Goal: Find specific page/section: Find specific page/section

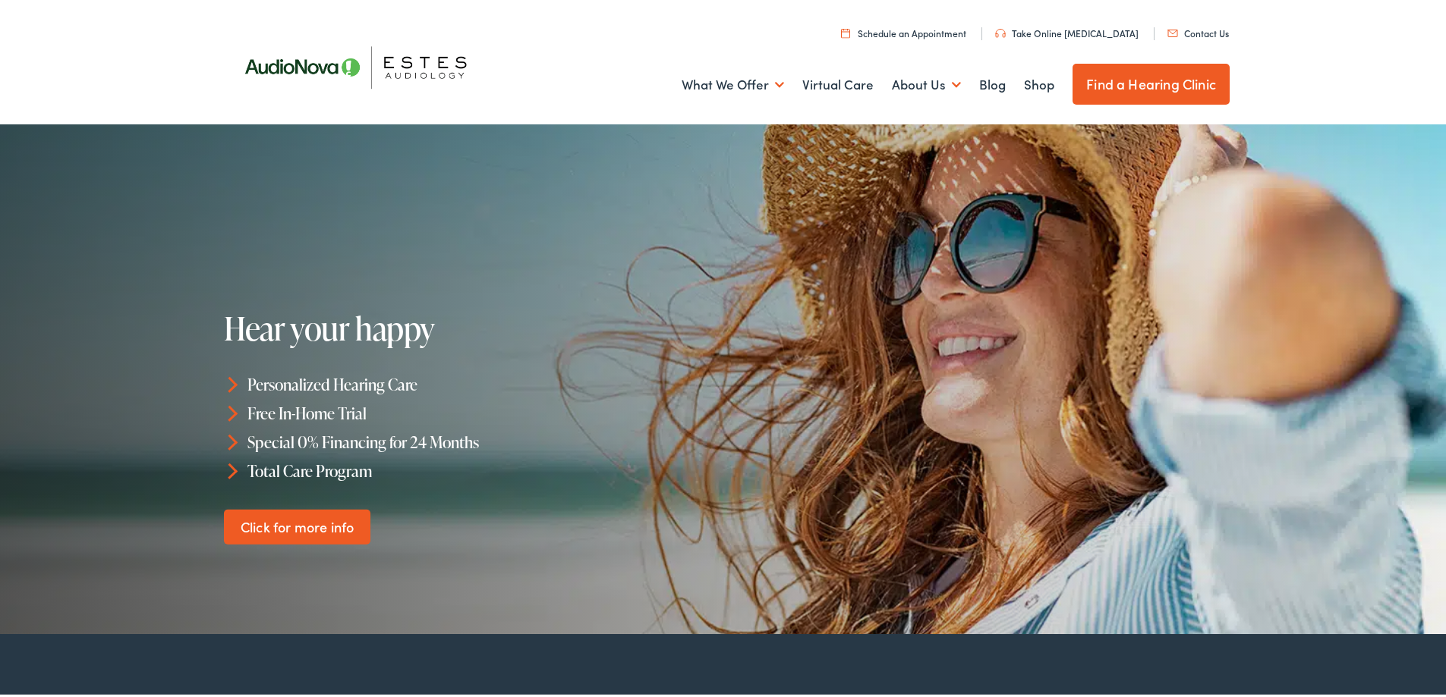
drag, startPoint x: 0, startPoint y: 0, endPoint x: 515, endPoint y: 61, distance: 518.9
click at [515, 61] on ul "What We Offer Comprehensive & Holistic Care Hearing Testing & Evaluation Hearin…" at bounding box center [729, 82] width 1002 height 56
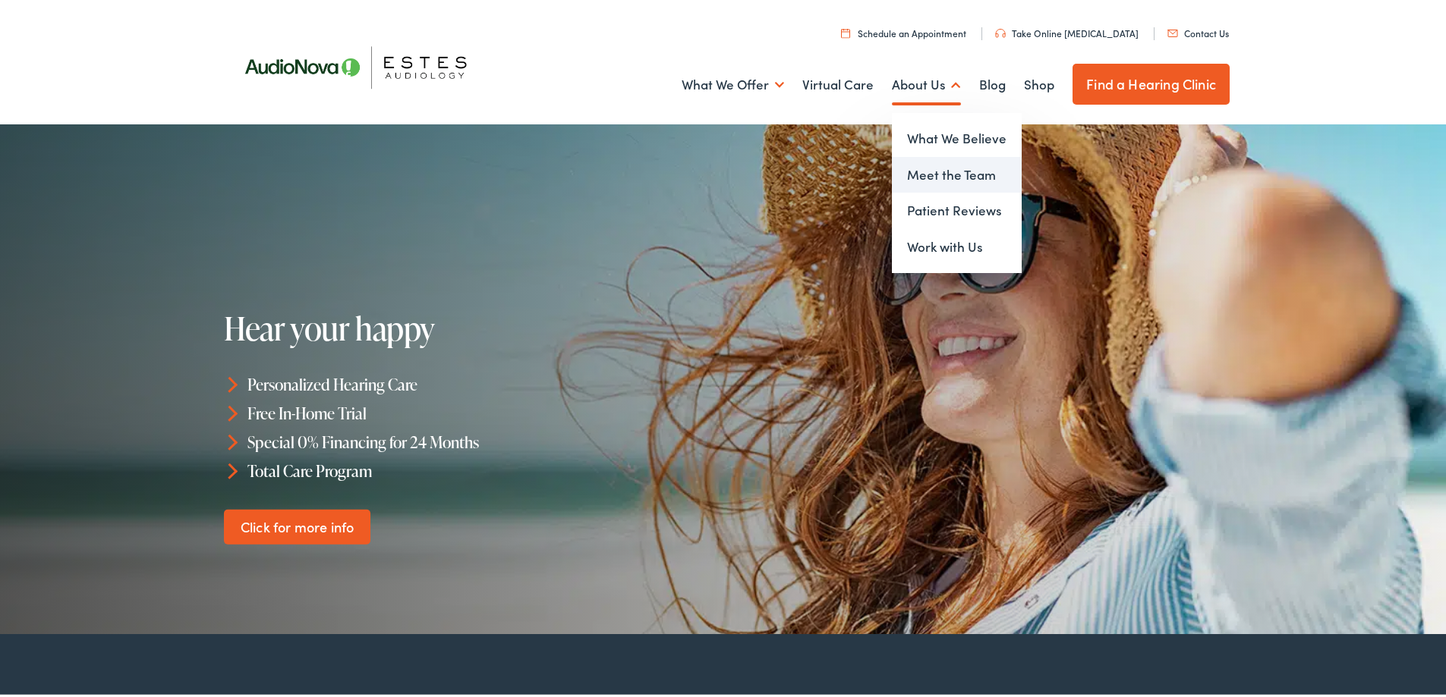
click at [933, 182] on link "Meet the Team" at bounding box center [957, 172] width 130 height 36
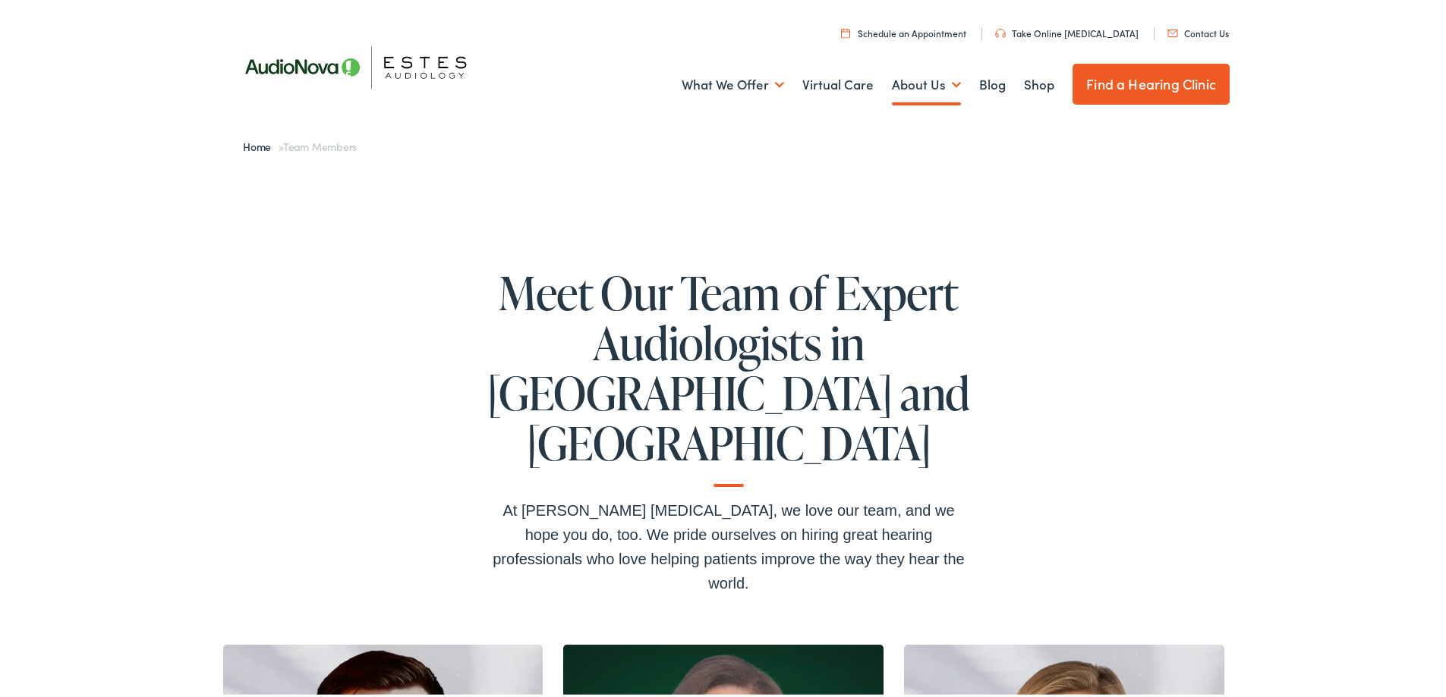
click at [1192, 27] on link "Contact Us" at bounding box center [1197, 30] width 61 height 13
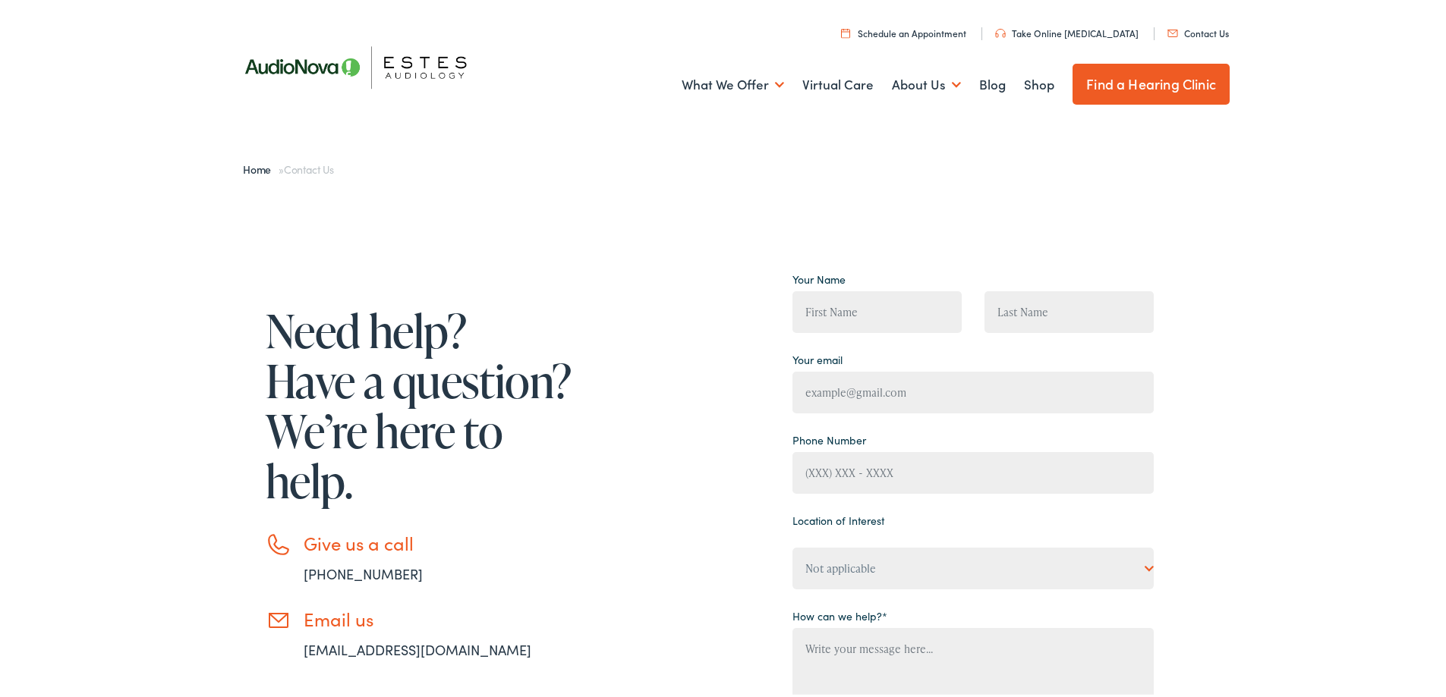
click at [700, 323] on div "Need help? Have a question? We’re here to help. Give us a call 888-480-2052 Ema…" at bounding box center [691, 577] width 926 height 625
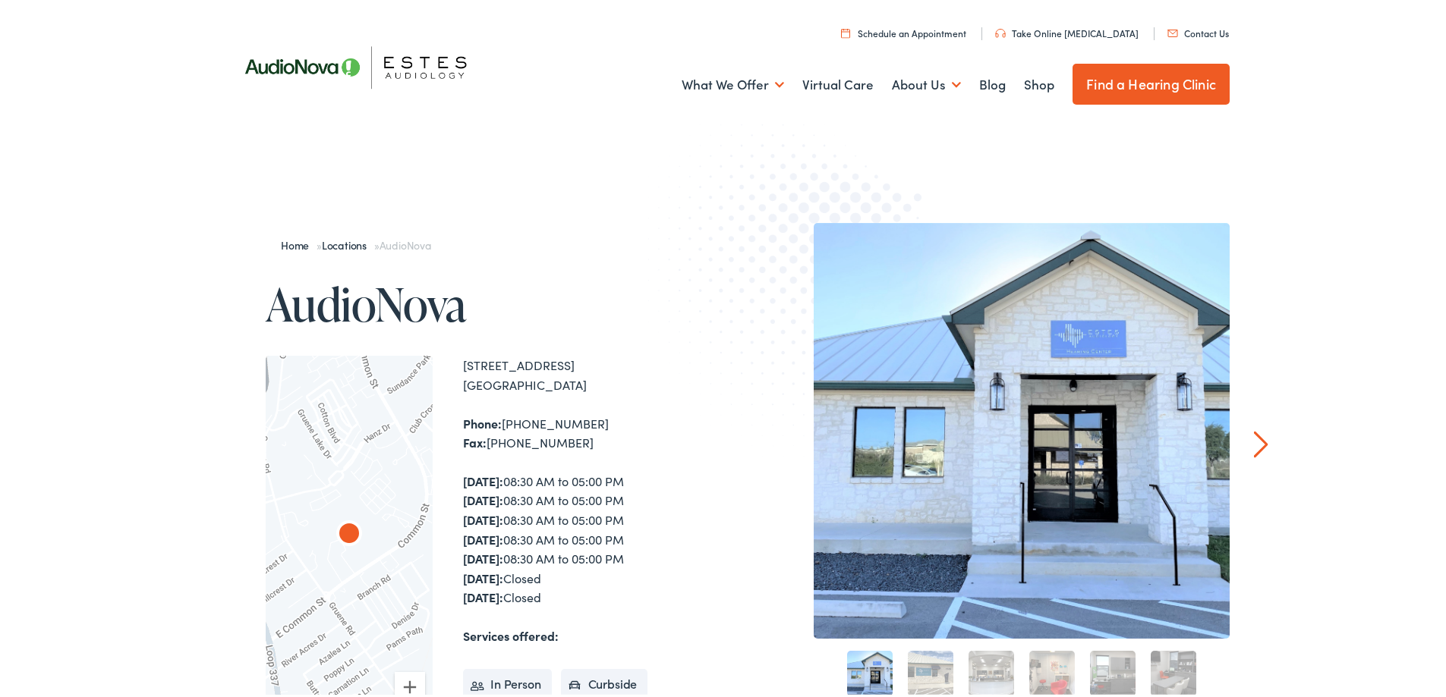
scroll to position [152, 0]
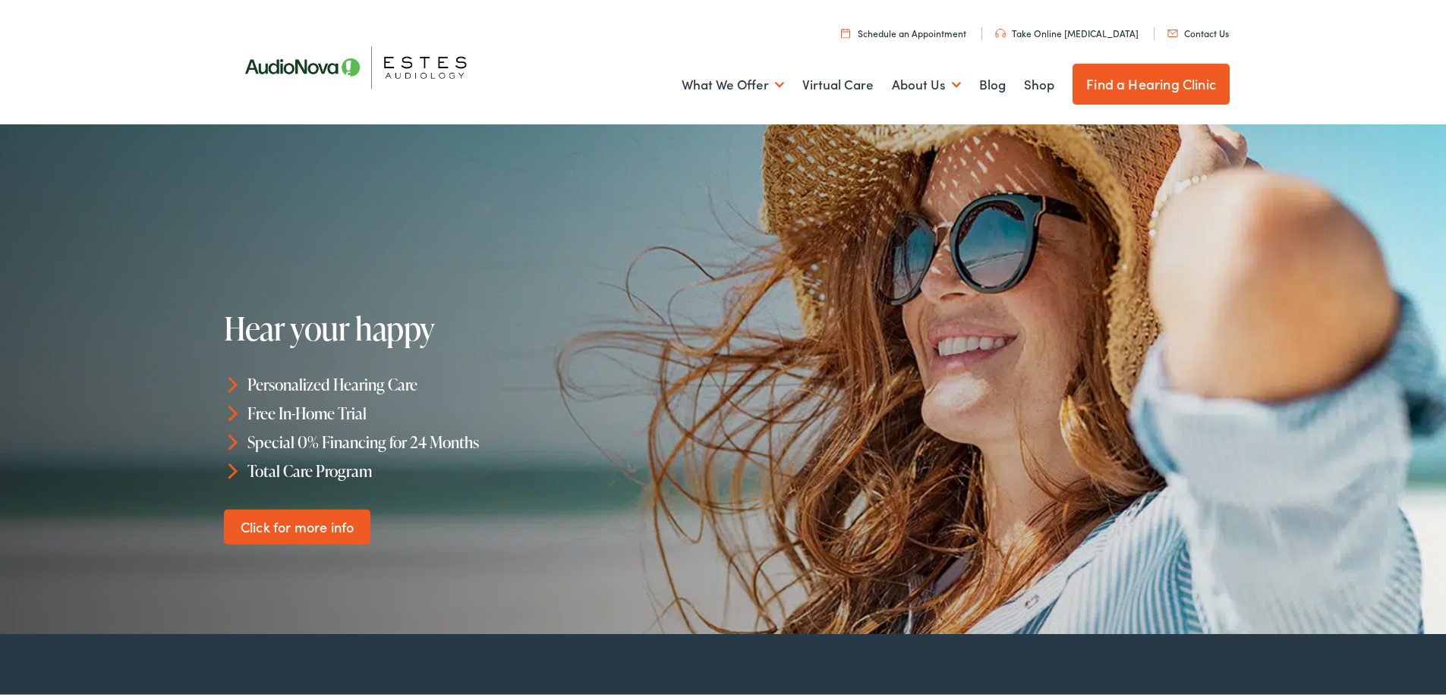
click at [298, 527] on link "Click for more info" at bounding box center [297, 524] width 146 height 36
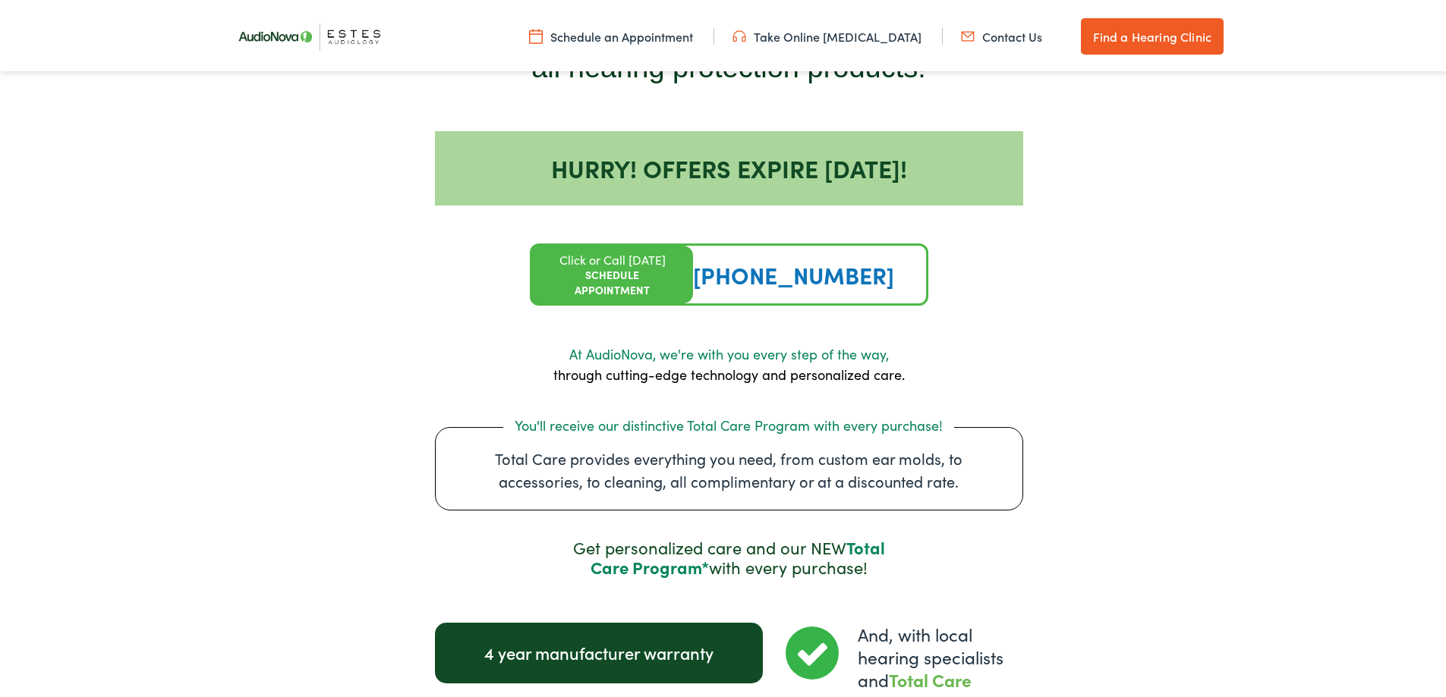
scroll to position [1973, 0]
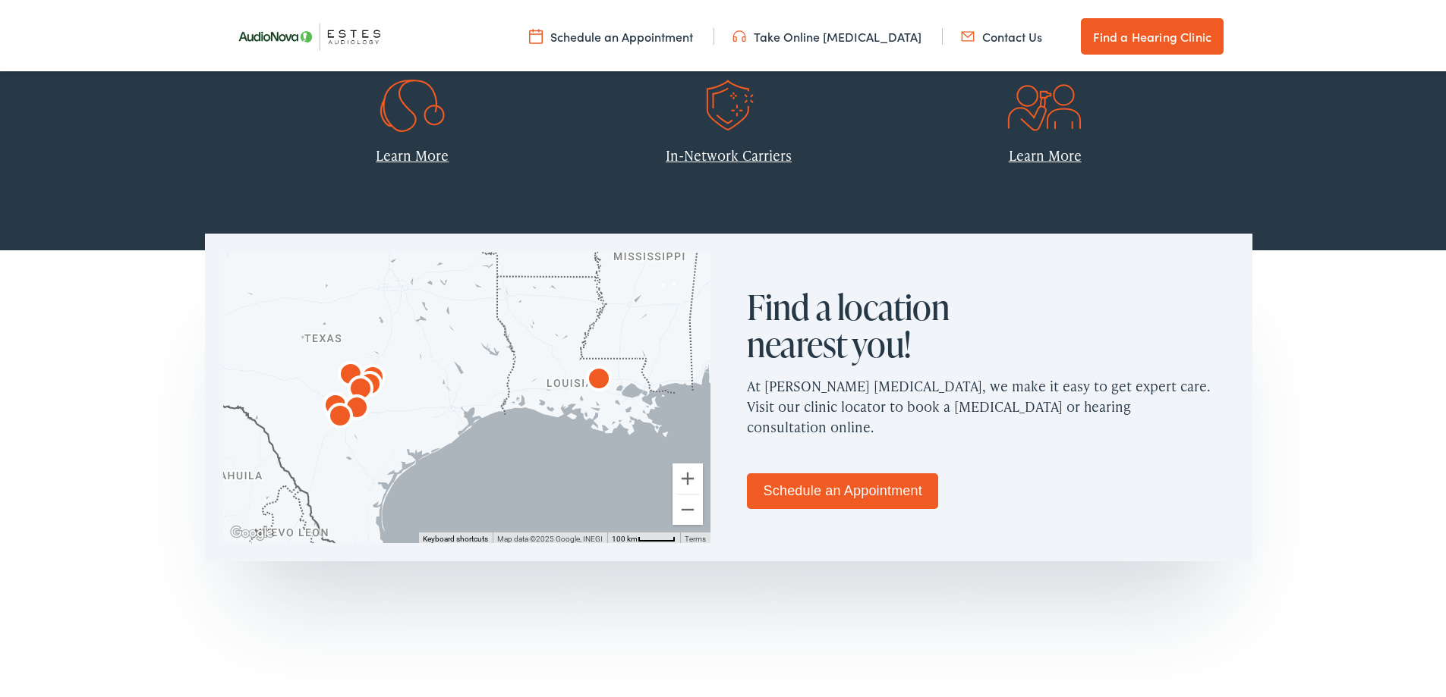
scroll to position [911, 0]
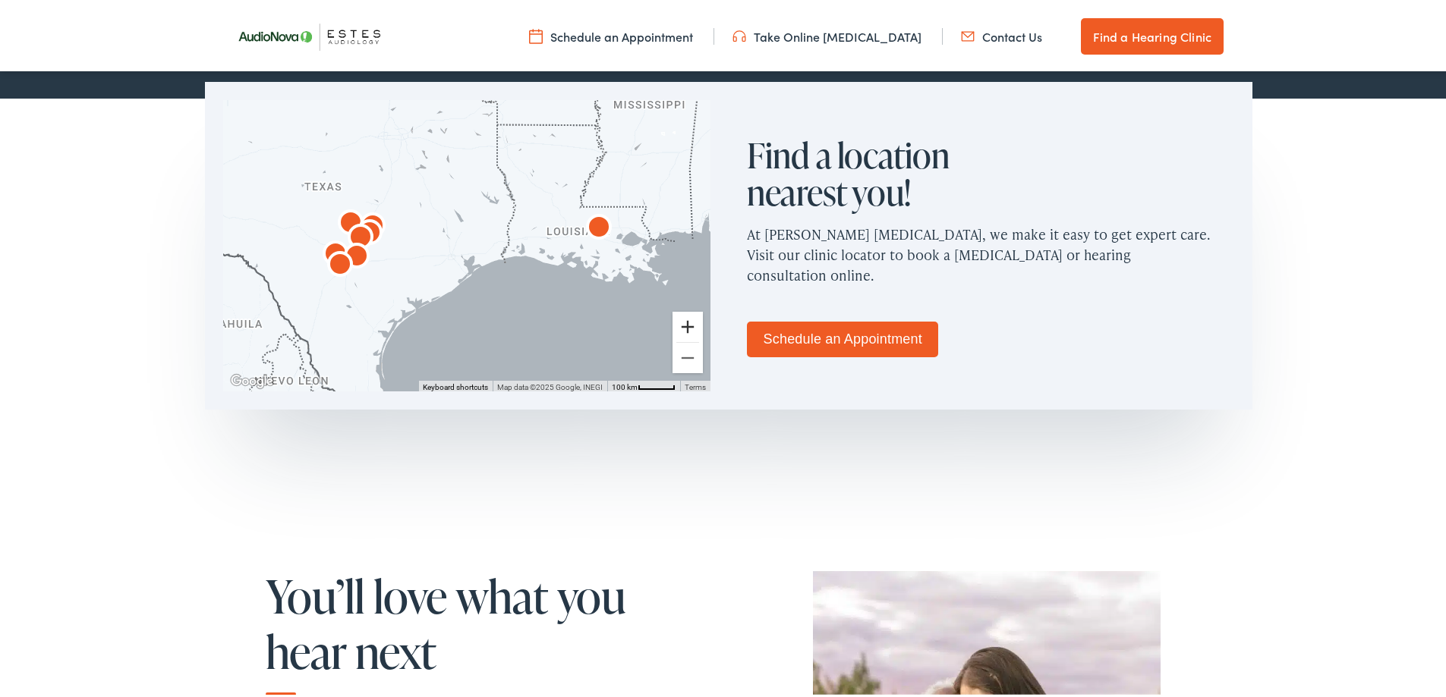
click at [673, 321] on button "Zoom in" at bounding box center [687, 324] width 30 height 30
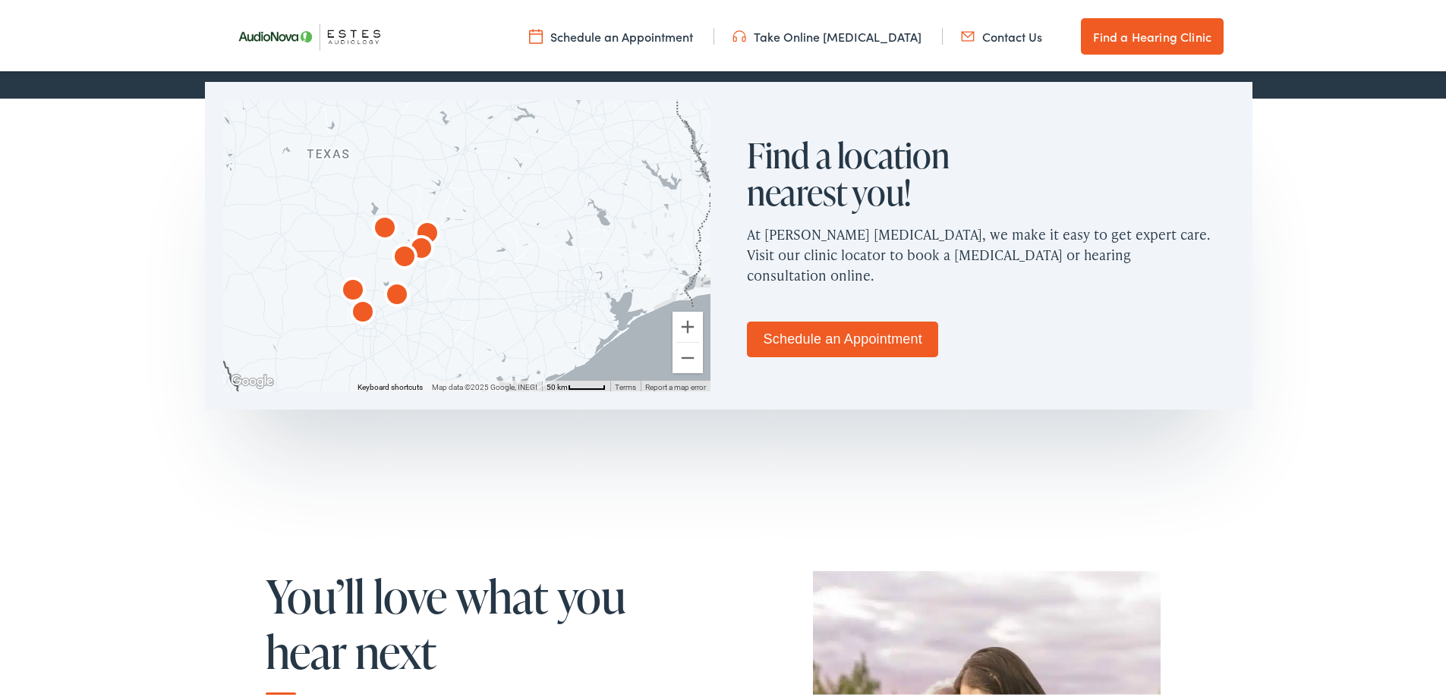
drag, startPoint x: 379, startPoint y: 287, endPoint x: 437, endPoint y: 300, distance: 59.3
click at [436, 300] on div at bounding box center [466, 242] width 487 height 291
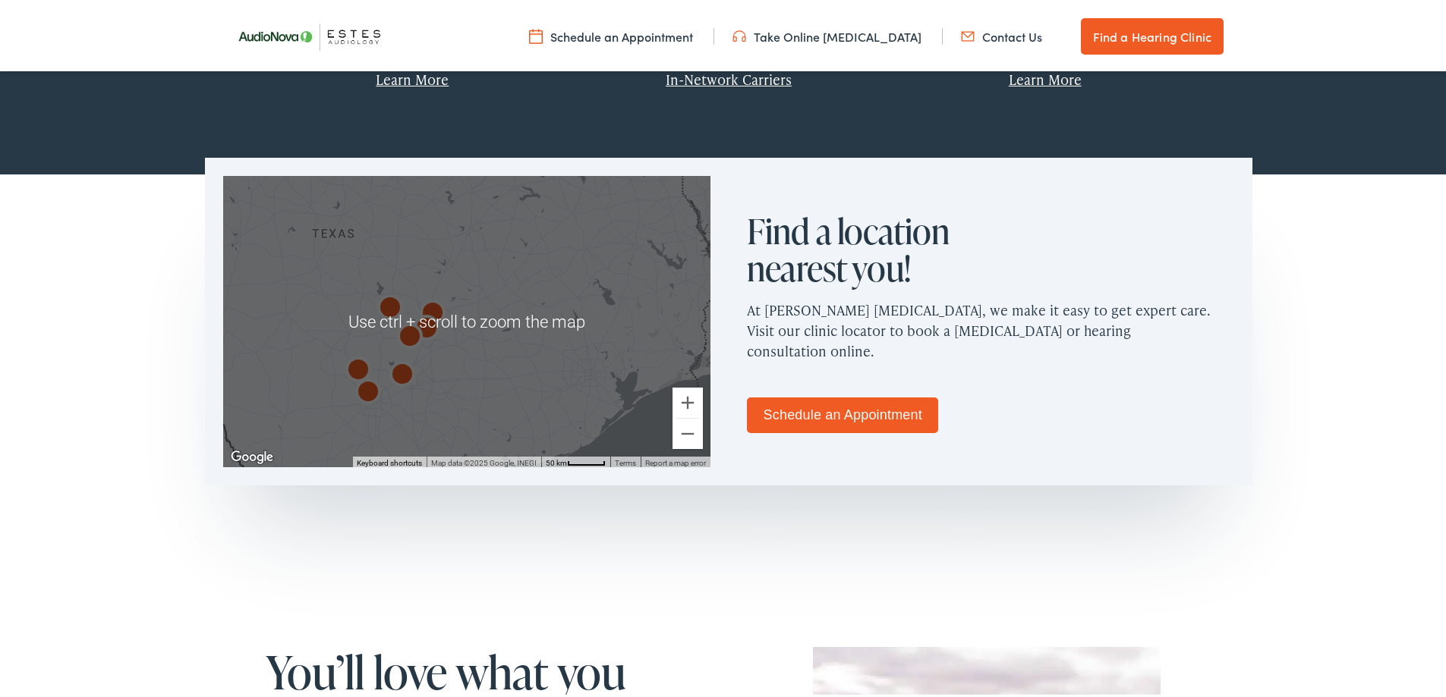
scroll to position [759, 0]
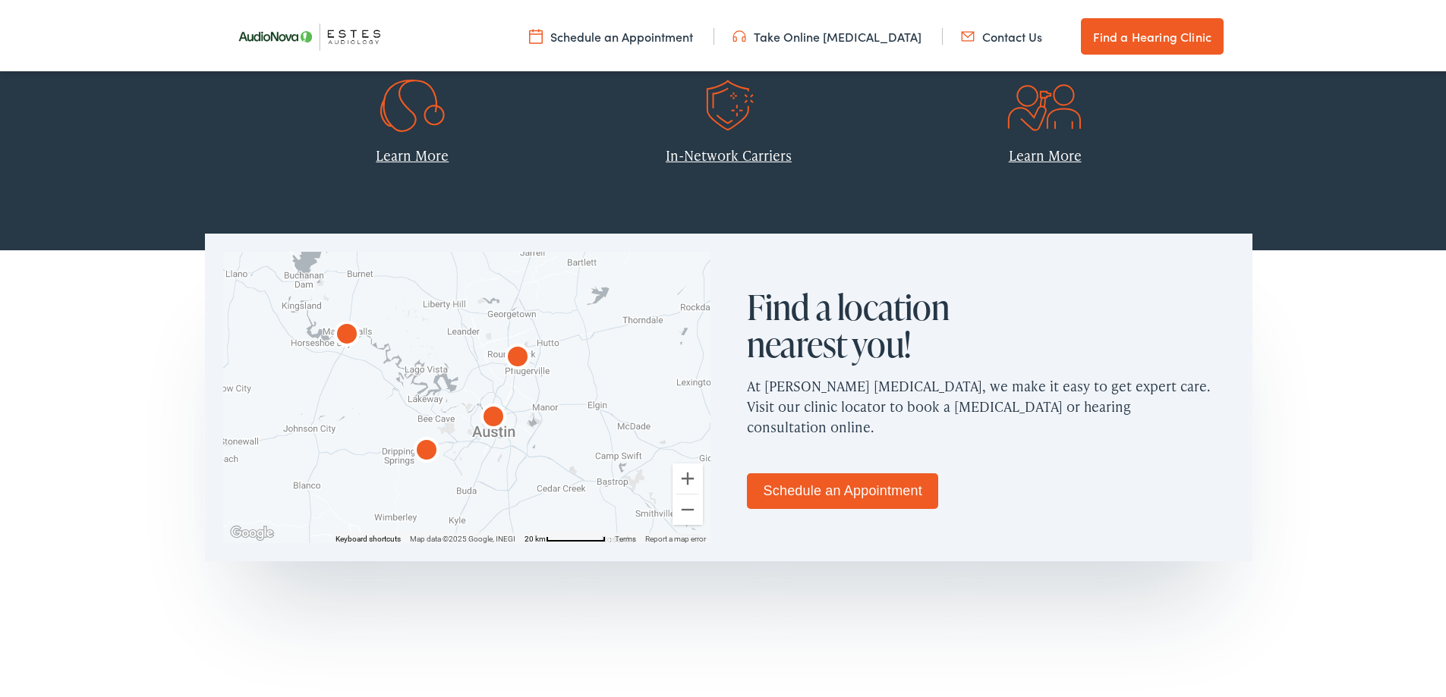
click at [428, 451] on img "AudioNova" at bounding box center [426, 449] width 36 height 36
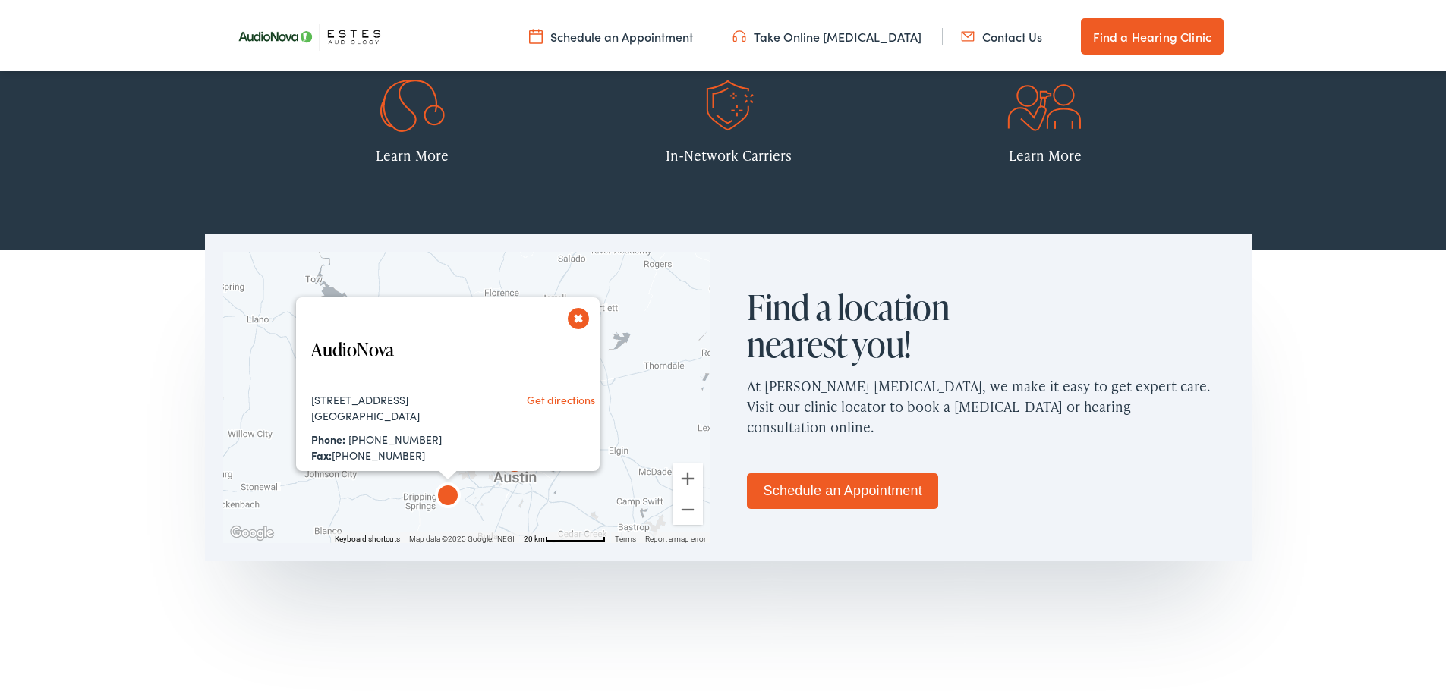
click at [580, 314] on button "Close" at bounding box center [578, 315] width 27 height 27
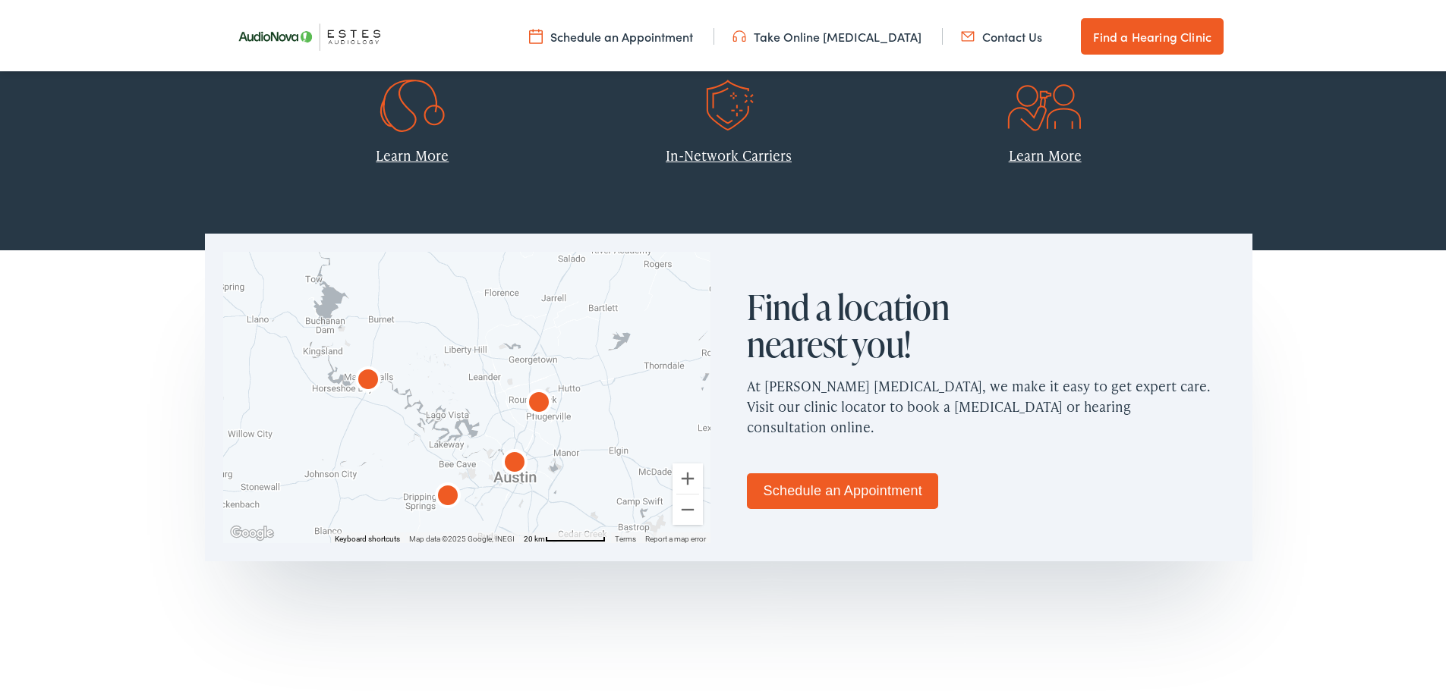
click at [539, 403] on img "AudioNova" at bounding box center [539, 401] width 36 height 36
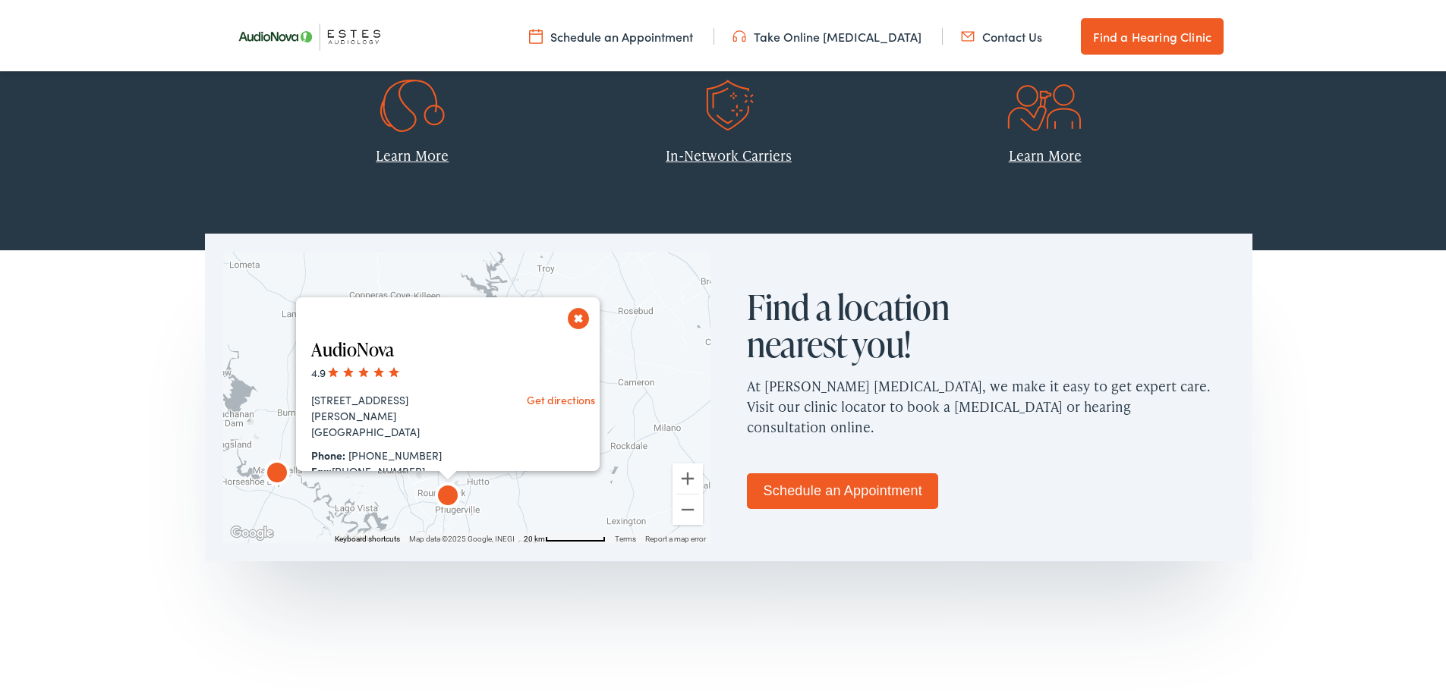
click at [568, 315] on button "Close" at bounding box center [578, 315] width 27 height 27
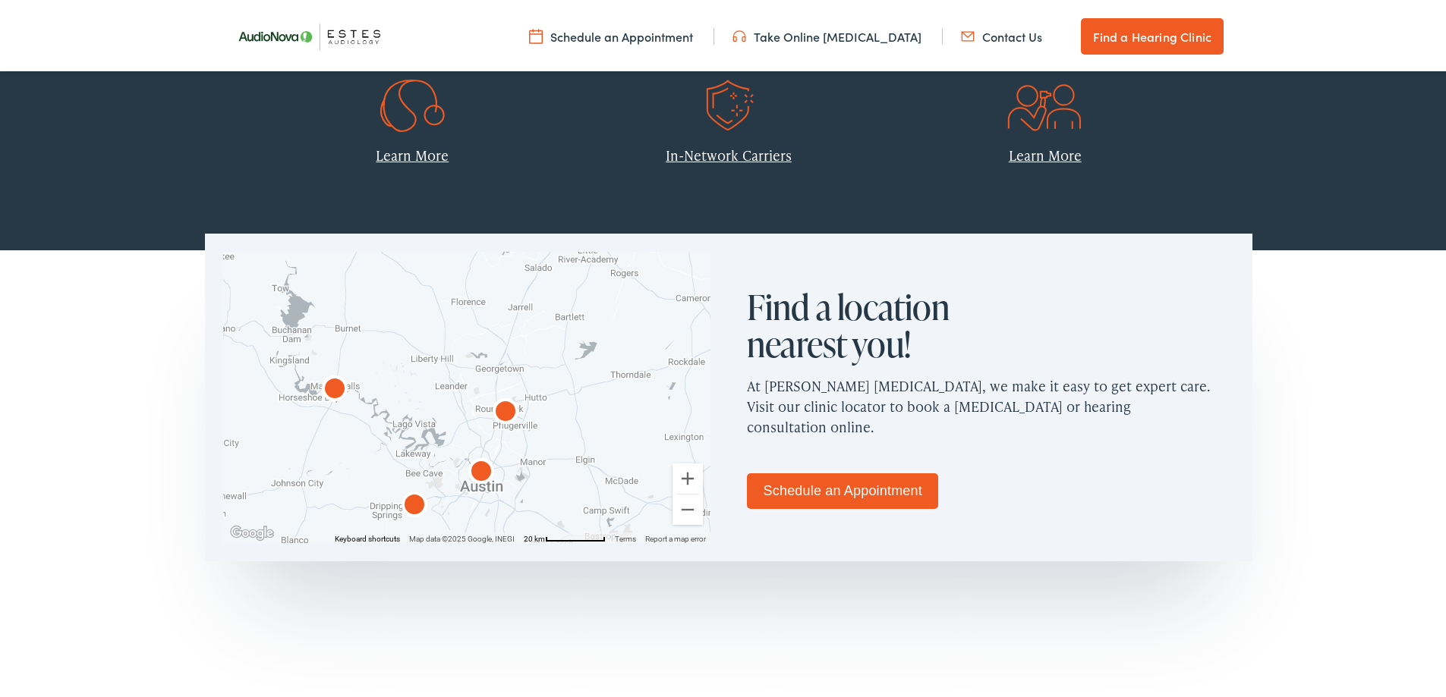
drag, startPoint x: 388, startPoint y: 469, endPoint x: 437, endPoint y: 392, distance: 91.1
click at [437, 392] on div at bounding box center [466, 394] width 487 height 291
click at [332, 392] on img "AudioNova" at bounding box center [335, 382] width 36 height 36
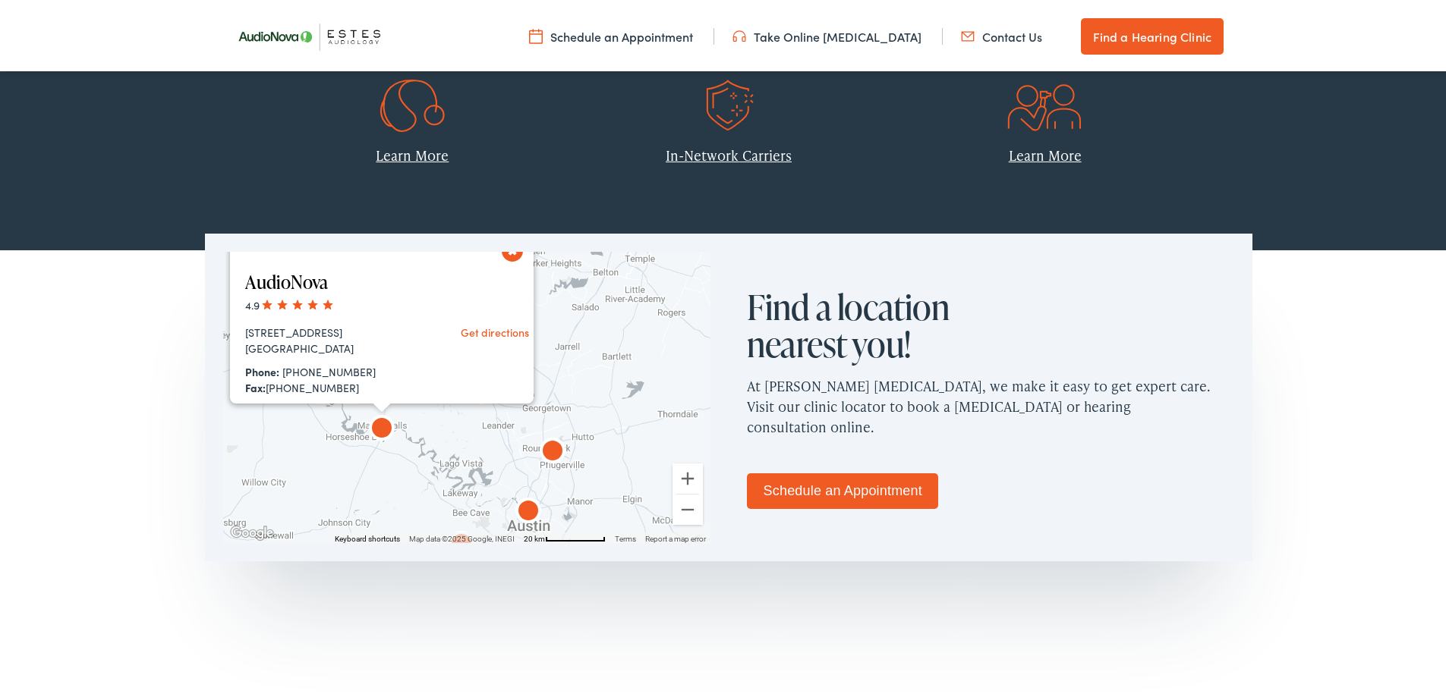
drag, startPoint x: 419, startPoint y: 494, endPoint x: 345, endPoint y: 421, distance: 103.6
click at [340, 417] on div "AudioNova 4.9 [STREET_ADDRESS] Get directions Phone: [PHONE_NUMBER] Fax: [PHONE…" at bounding box center [466, 394] width 487 height 291
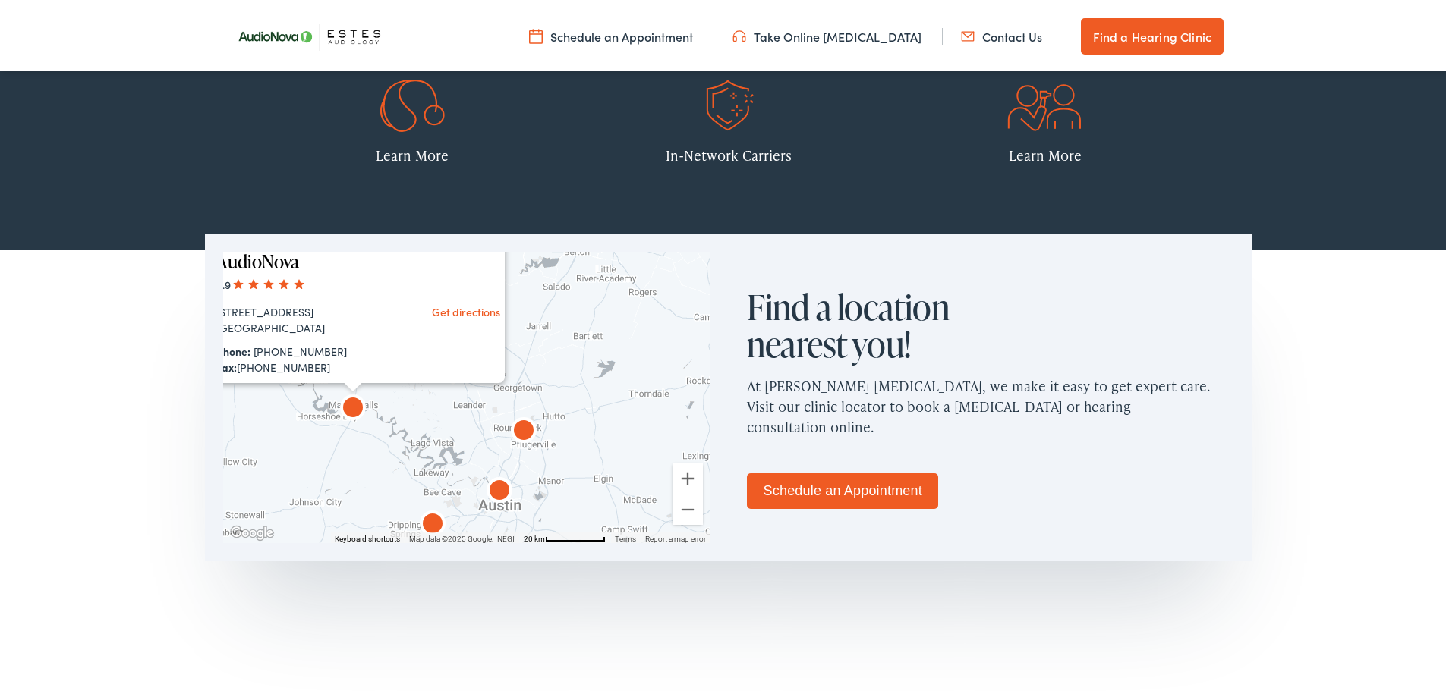
click at [497, 480] on img "AudioNova" at bounding box center [499, 489] width 36 height 36
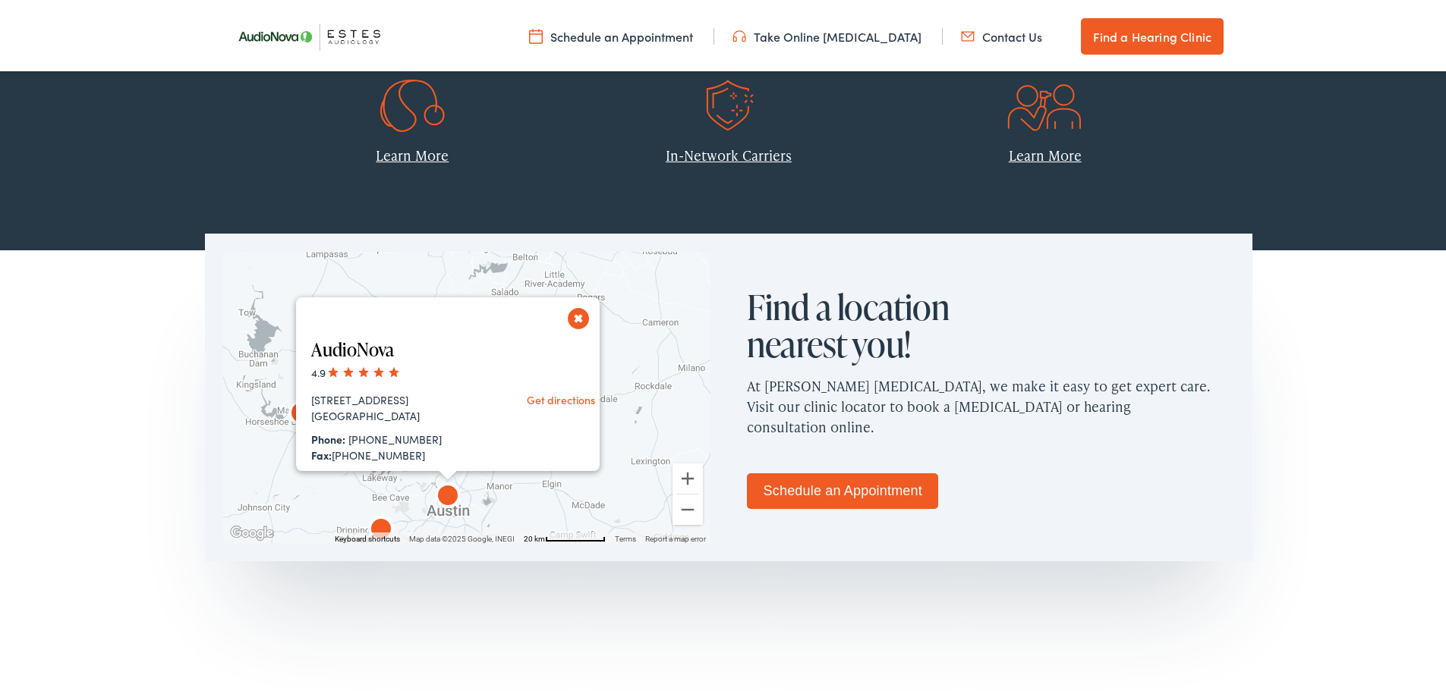
click at [584, 315] on button "Close" at bounding box center [578, 315] width 27 height 27
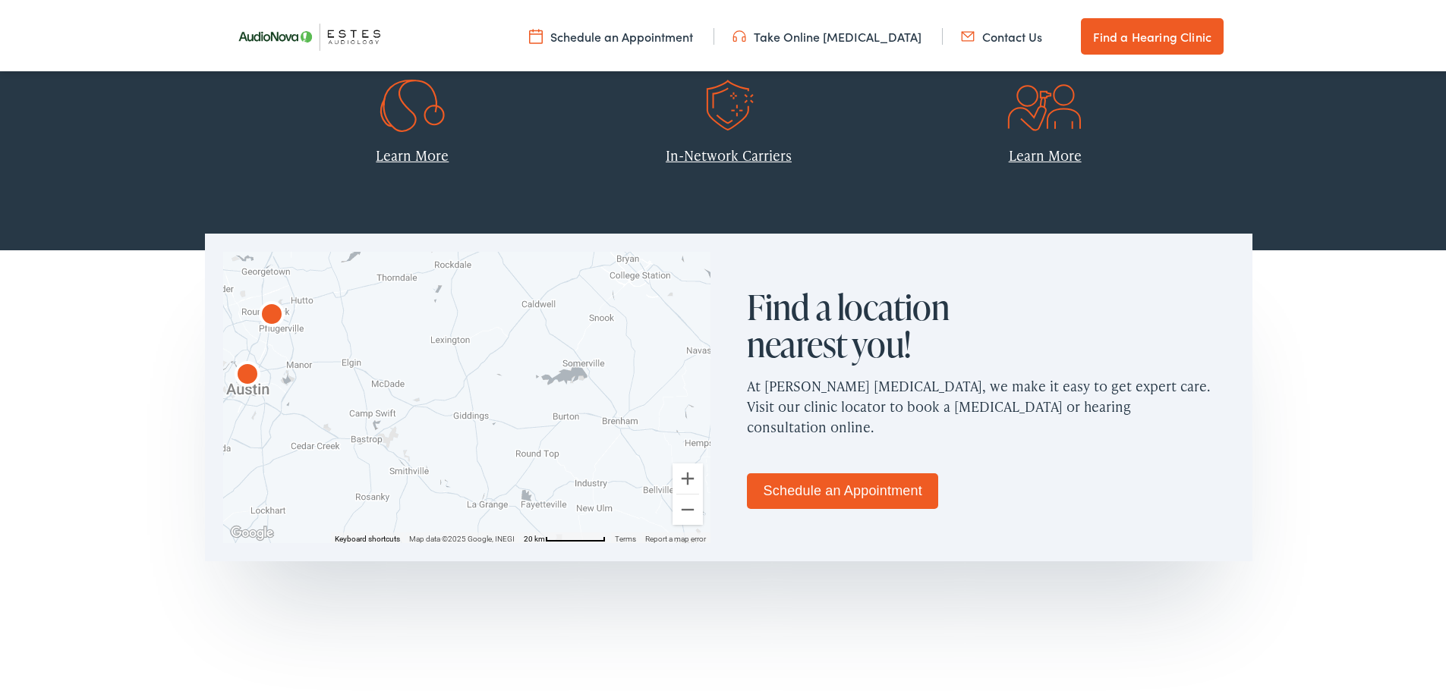
drag, startPoint x: 590, startPoint y: 463, endPoint x: 337, endPoint y: 372, distance: 268.6
click at [337, 370] on div at bounding box center [466, 394] width 487 height 291
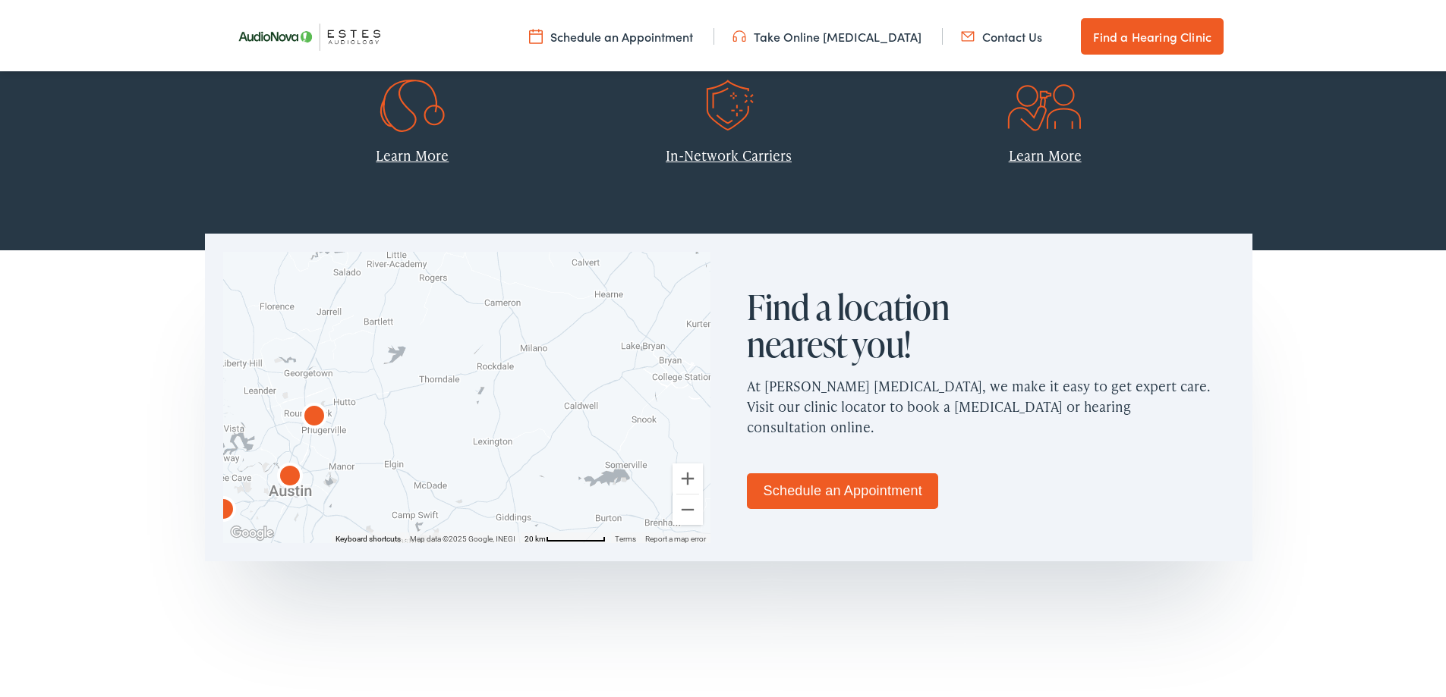
drag, startPoint x: 518, startPoint y: 408, endPoint x: 653, endPoint y: 458, distance: 143.1
click at [653, 461] on div at bounding box center [466, 394] width 487 height 291
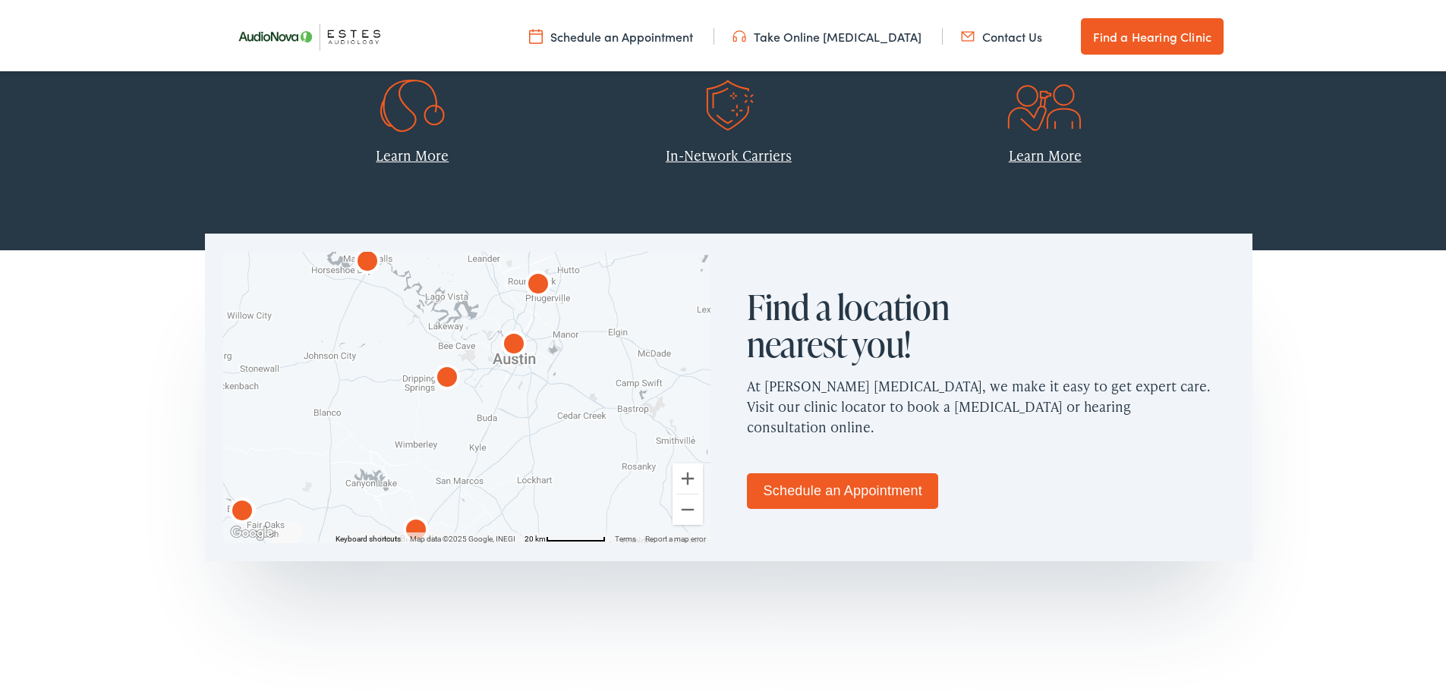
drag, startPoint x: 555, startPoint y: 426, endPoint x: 667, endPoint y: 353, distance: 133.6
click at [669, 352] on div at bounding box center [466, 394] width 487 height 291
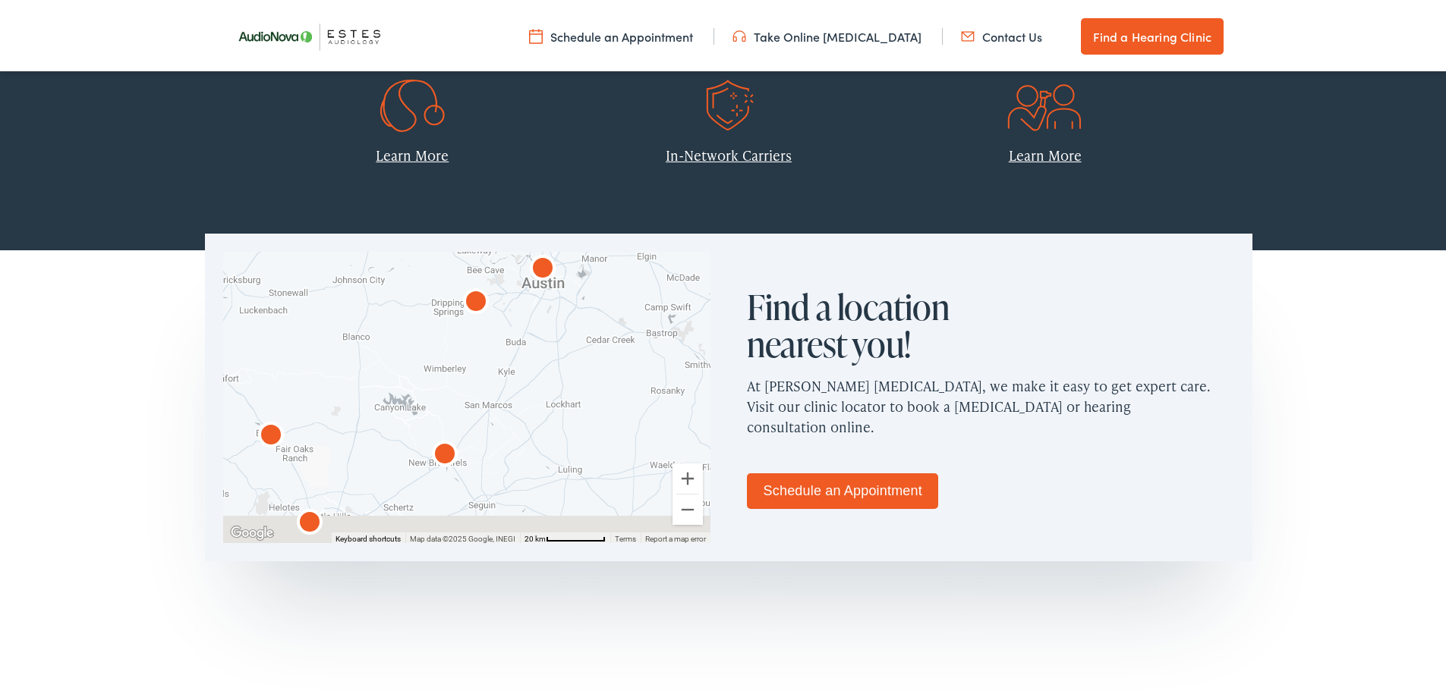
drag, startPoint x: 558, startPoint y: 431, endPoint x: 448, endPoint y: 434, distance: 110.8
click at [541, 385] on div at bounding box center [466, 394] width 487 height 291
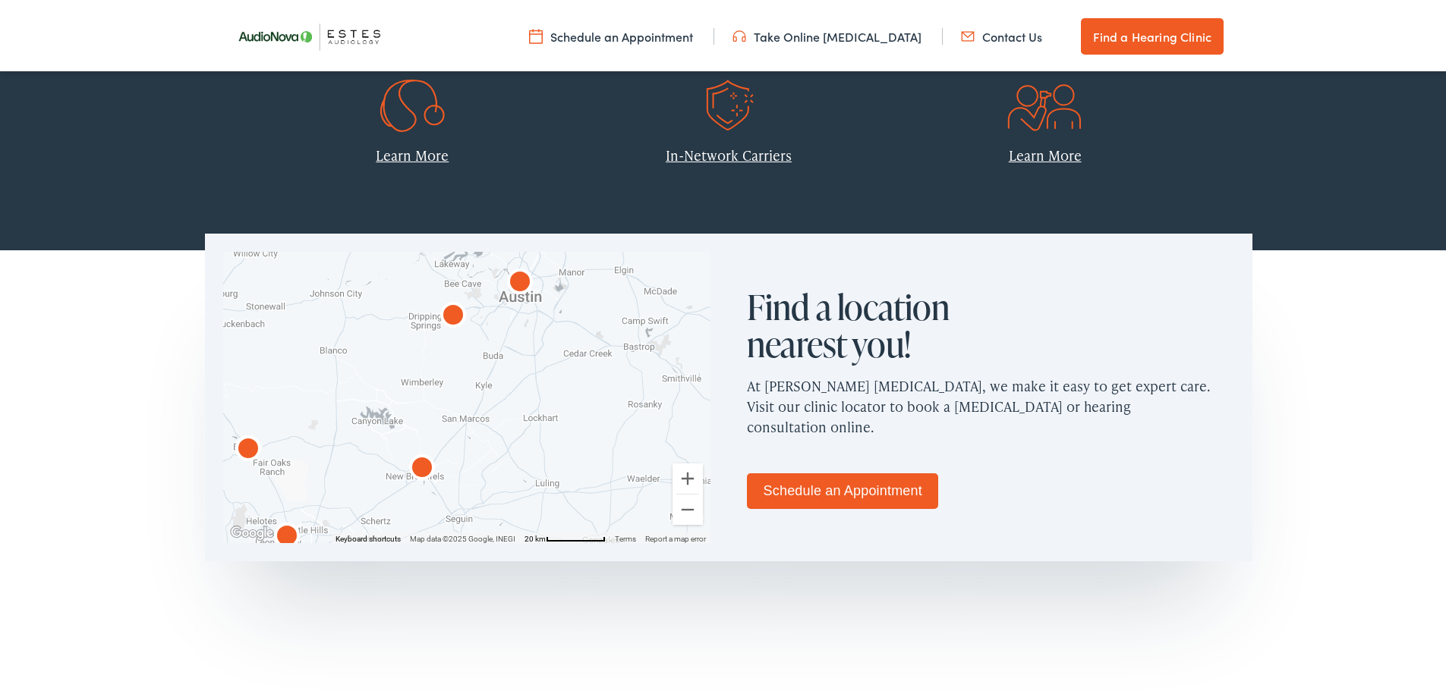
drag, startPoint x: 444, startPoint y: 438, endPoint x: 445, endPoint y: 448, distance: 10.7
click at [445, 444] on div at bounding box center [466, 394] width 487 height 291
click at [417, 472] on img "AudioNova" at bounding box center [422, 466] width 36 height 36
